Goal: Task Accomplishment & Management: Complete application form

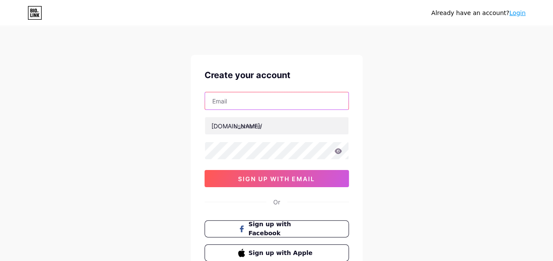
click at [231, 99] on input "text" at bounding box center [276, 100] width 143 height 17
type input "[EMAIL_ADDRESS][DOMAIN_NAME]"
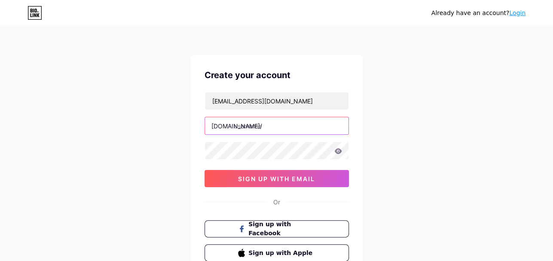
paste input "bluecollarclicks"
type input "bluecollarclicks"
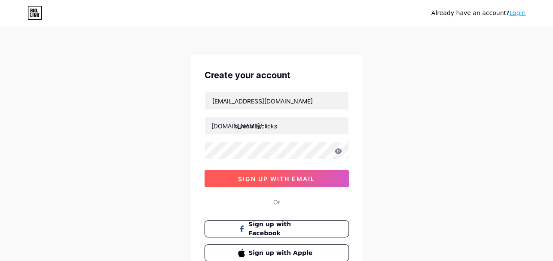
click at [306, 180] on span "sign up with email" at bounding box center [276, 178] width 77 height 7
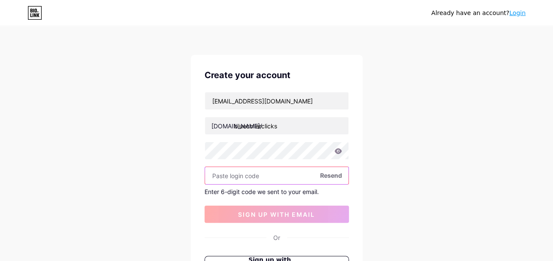
paste input "852878"
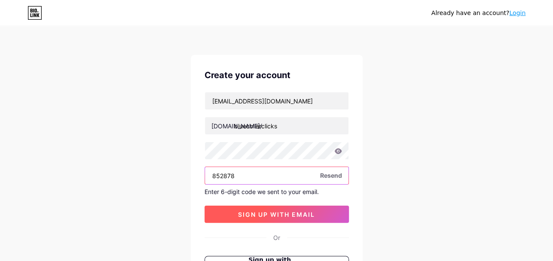
type input "852878"
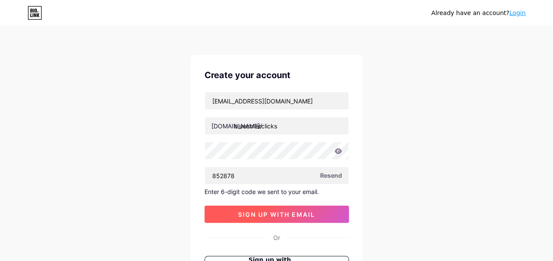
click at [298, 213] on span "sign up with email" at bounding box center [276, 214] width 77 height 7
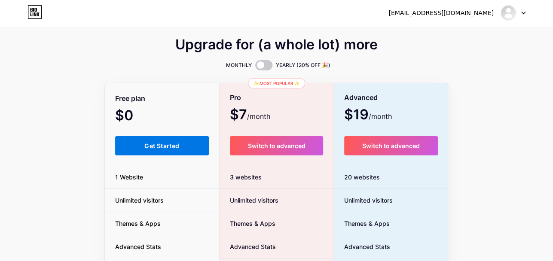
click at [168, 148] on span "Get Started" at bounding box center [161, 145] width 35 height 7
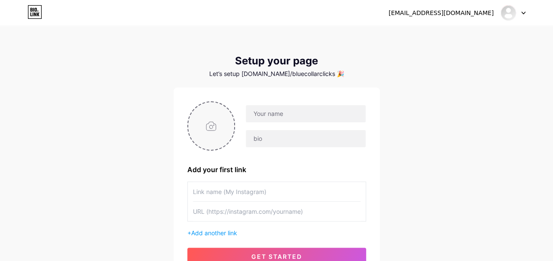
click at [207, 124] on input "file" at bounding box center [211, 126] width 46 height 48
type input "C:\fakepath\limage-64817-329-photo.jpg"
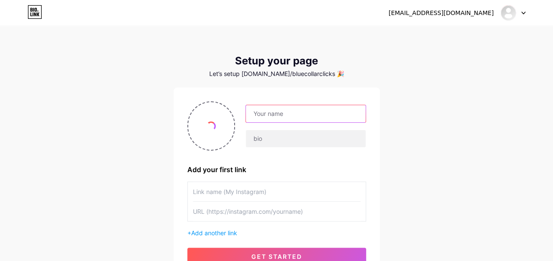
click at [301, 113] on input "text" at bounding box center [305, 113] width 119 height 17
paste input "Blue Collar Clicks"
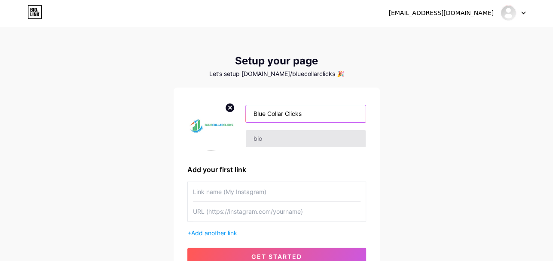
type input "Blue Collar Clicks"
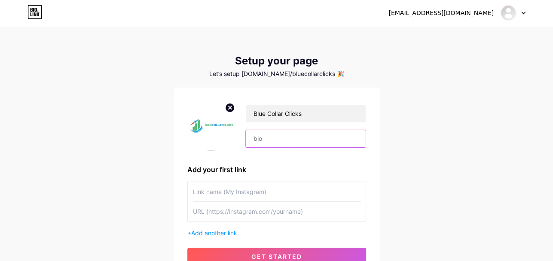
click at [272, 139] on input "text" at bounding box center [305, 138] width 119 height 17
paste input "Blue Collar Clicks specializes in digital marketing expert services, helping ha…"
type input "Blue Collar Clicks specializes in digital marketing expert services, helping ha…"
click at [226, 195] on input "text" at bounding box center [277, 191] width 168 height 19
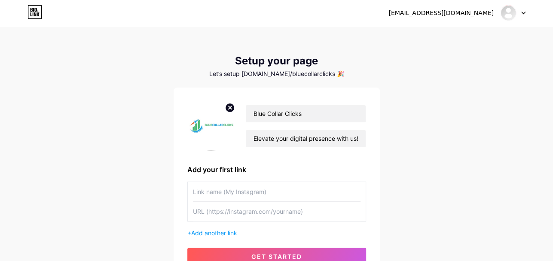
scroll to position [0, 0]
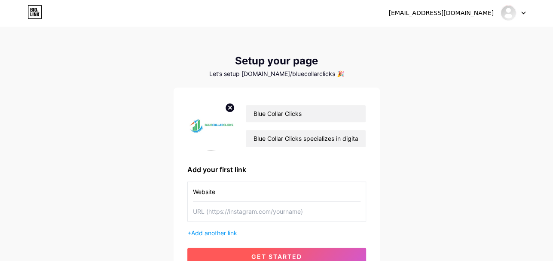
type input "Website"
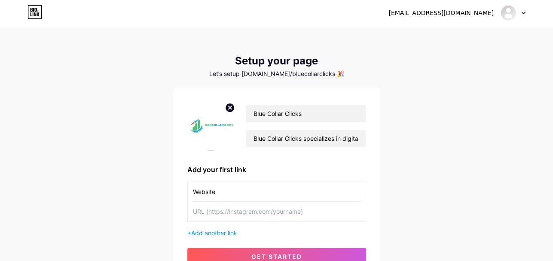
click at [253, 212] on input "text" at bounding box center [277, 211] width 168 height 19
paste input "[URL][DOMAIN_NAME]"
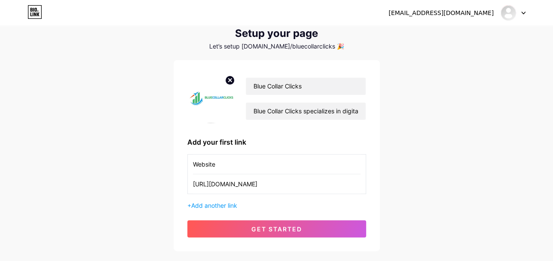
scroll to position [43, 0]
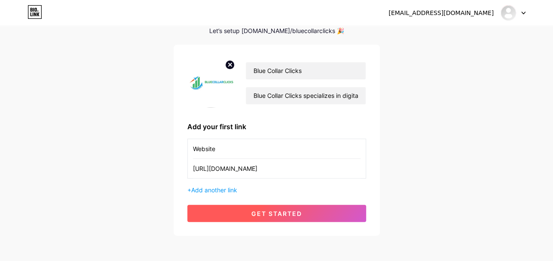
type input "[URL][DOMAIN_NAME]"
click at [322, 214] on button "get started" at bounding box center [276, 213] width 179 height 17
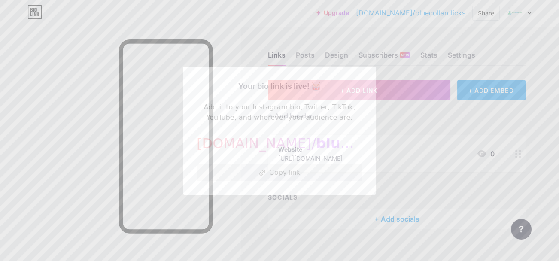
click at [284, 173] on button "Copy link" at bounding box center [280, 172] width 166 height 17
